Goal: Information Seeking & Learning: Understand process/instructions

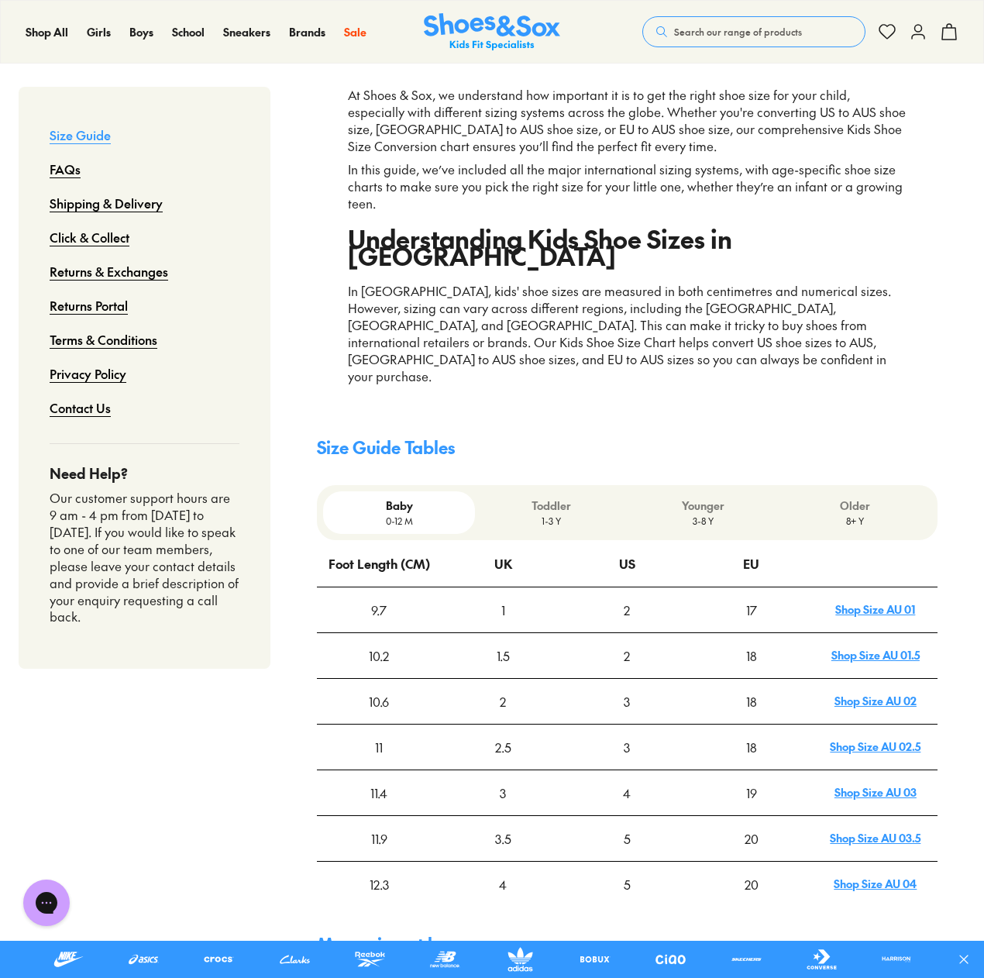
click at [856, 514] on p "8+ Y" at bounding box center [854, 521] width 139 height 14
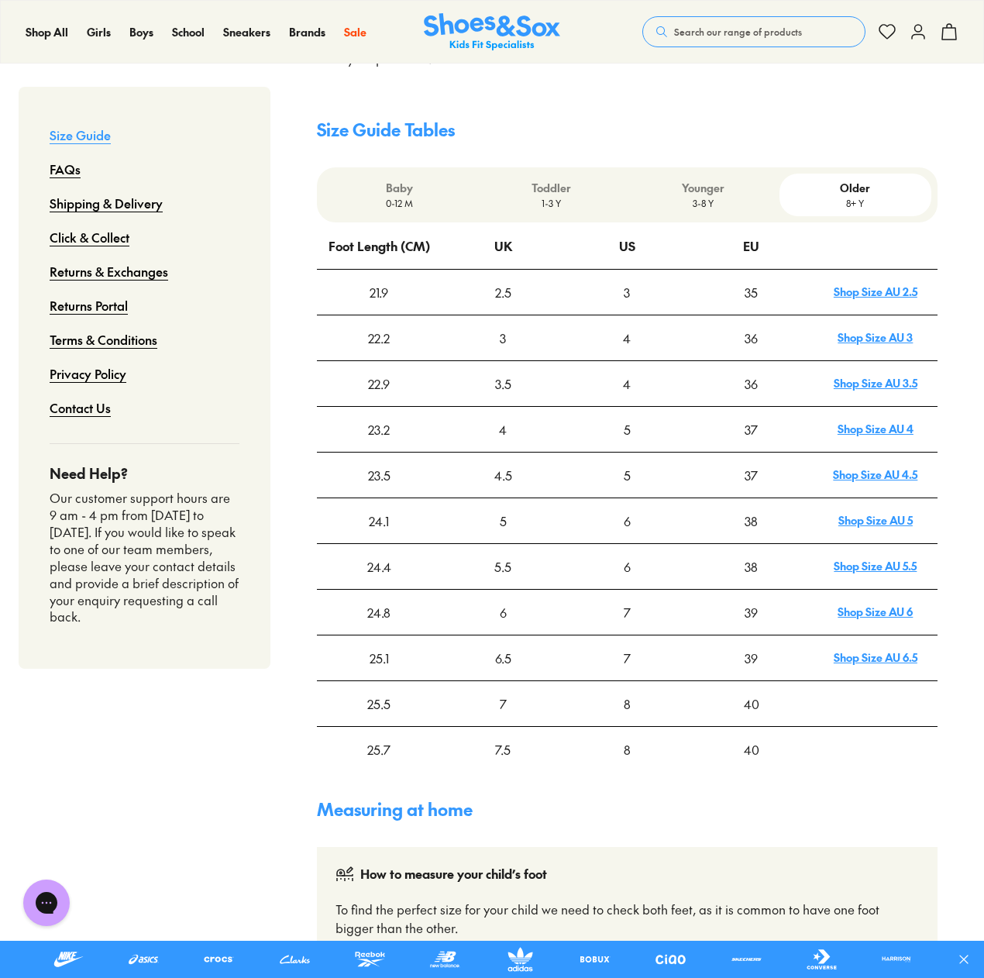
scroll to position [542, 0]
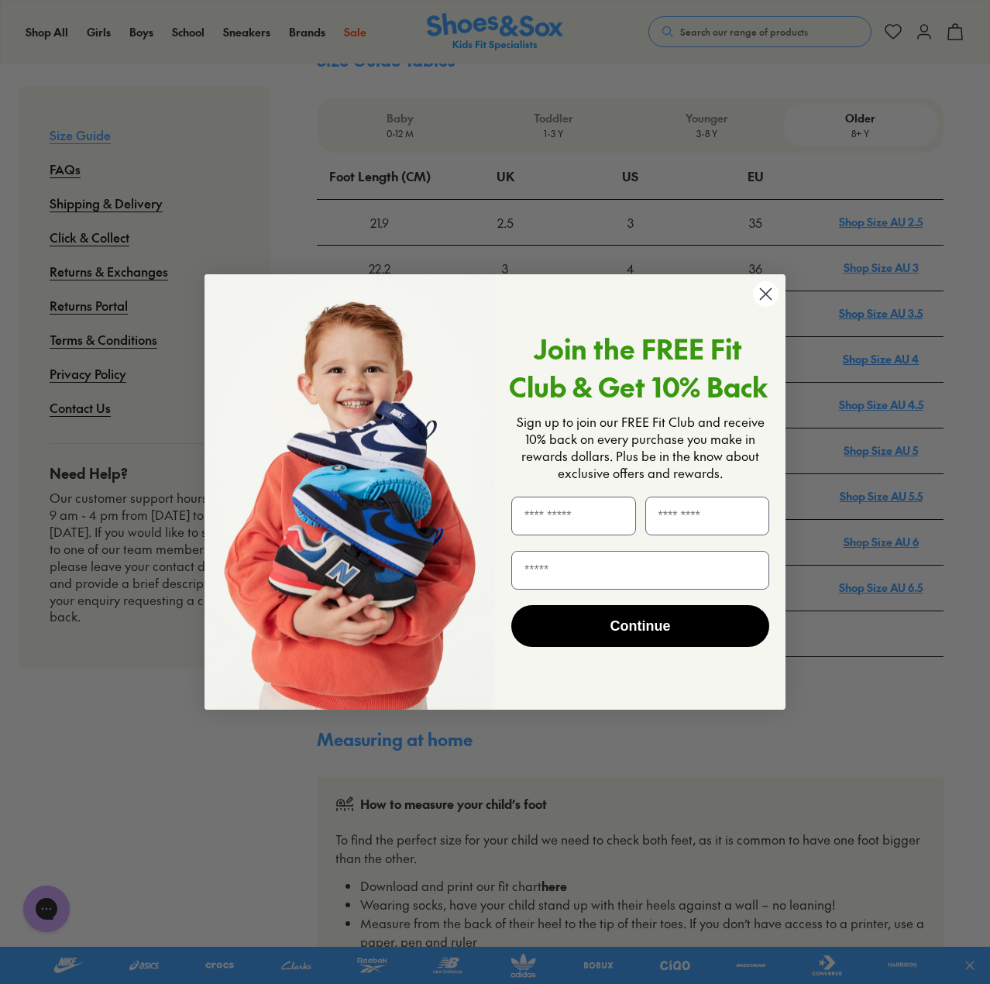
click at [767, 292] on icon "Close dialog" at bounding box center [766, 293] width 11 height 11
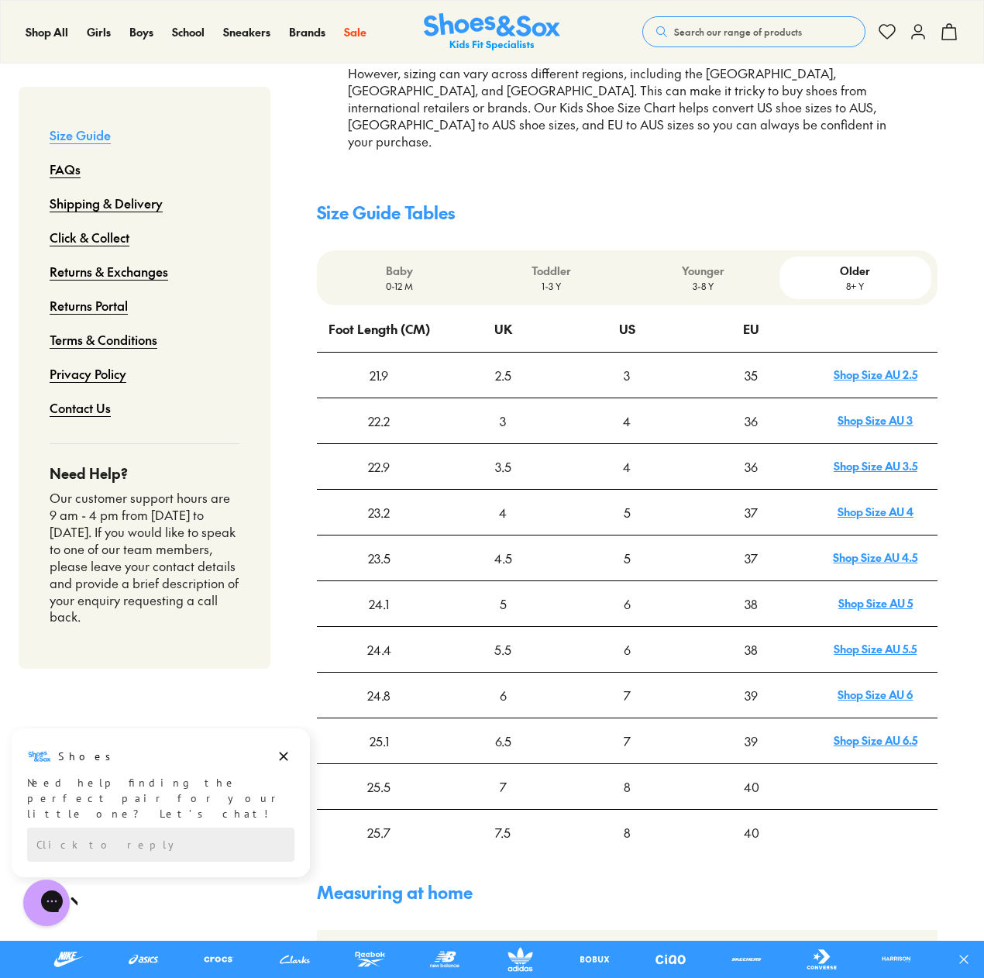
scroll to position [387, 0]
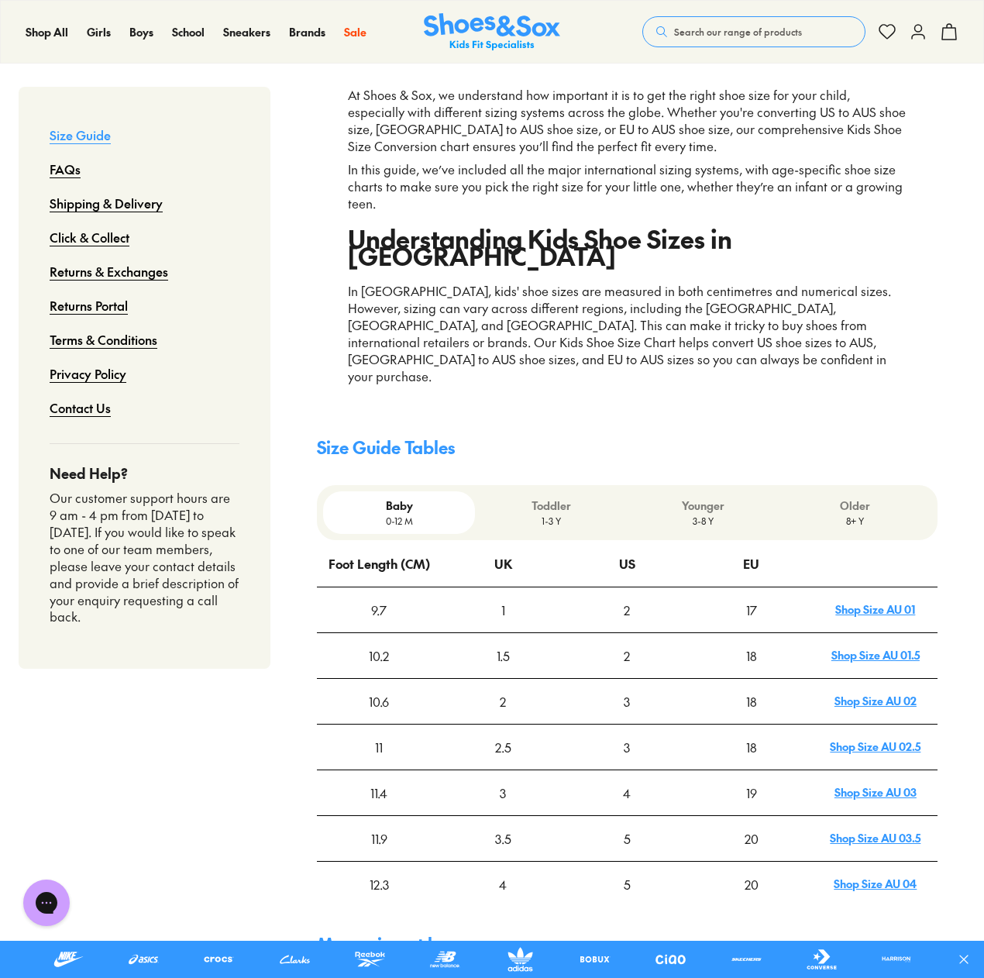
click at [883, 601] on link "Shop Size AU 01" at bounding box center [875, 608] width 80 height 15
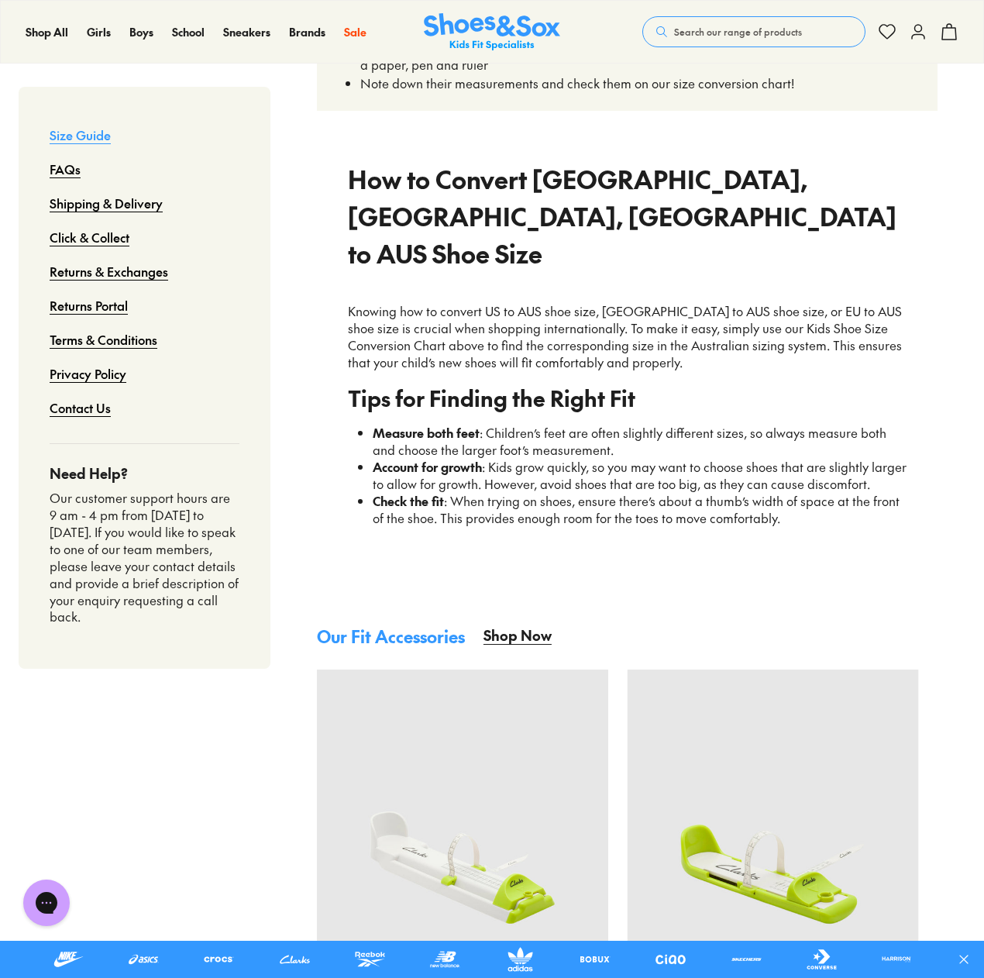
scroll to position [1393, 0]
